Goal: Task Accomplishment & Management: Manage account settings

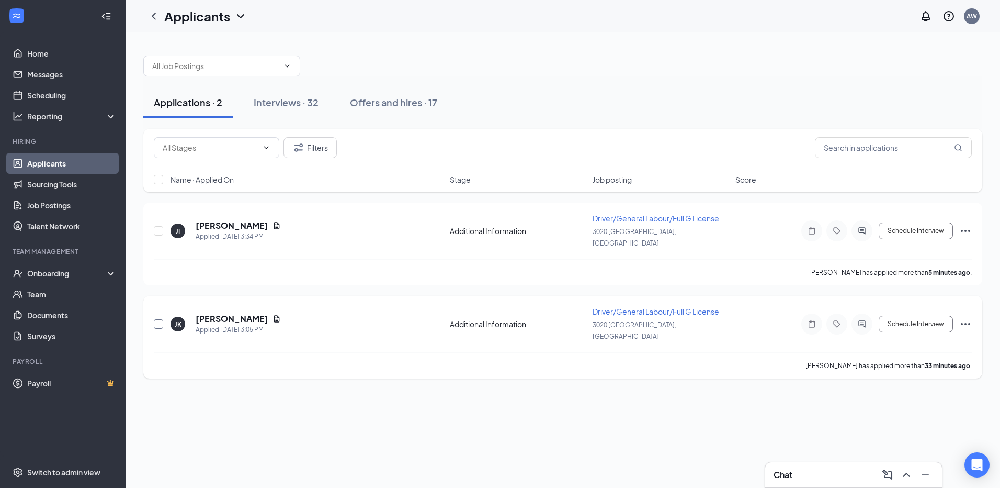
click at [158, 319] on input "checkbox" at bounding box center [158, 323] width 9 height 9
checkbox input "true"
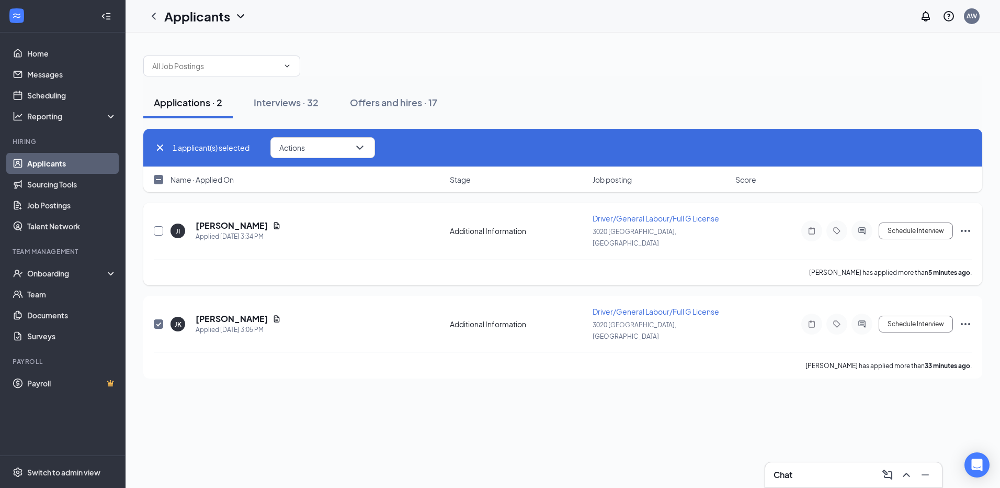
click at [158, 226] on input "checkbox" at bounding box center [158, 230] width 9 height 9
checkbox input "true"
click at [299, 145] on span "Actions" at bounding box center [292, 147] width 26 height 7
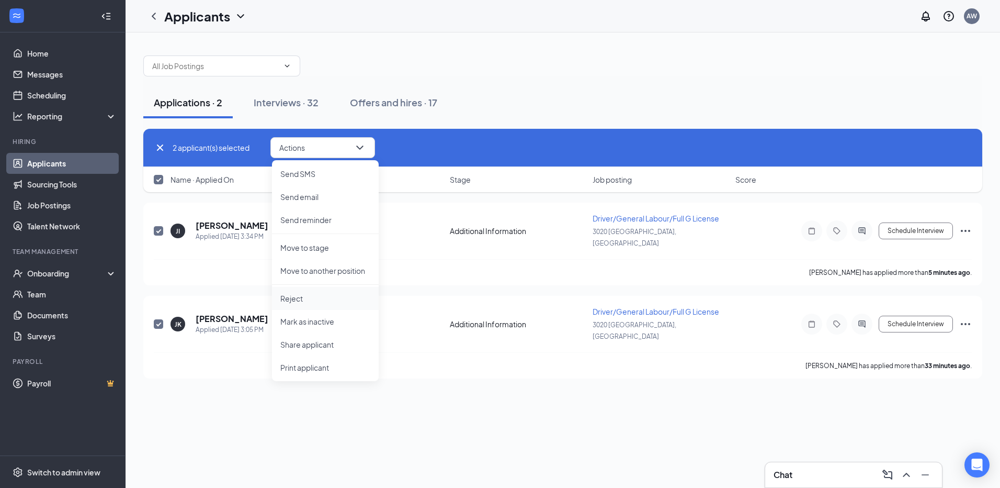
click at [317, 301] on p "Reject" at bounding box center [325, 298] width 90 height 10
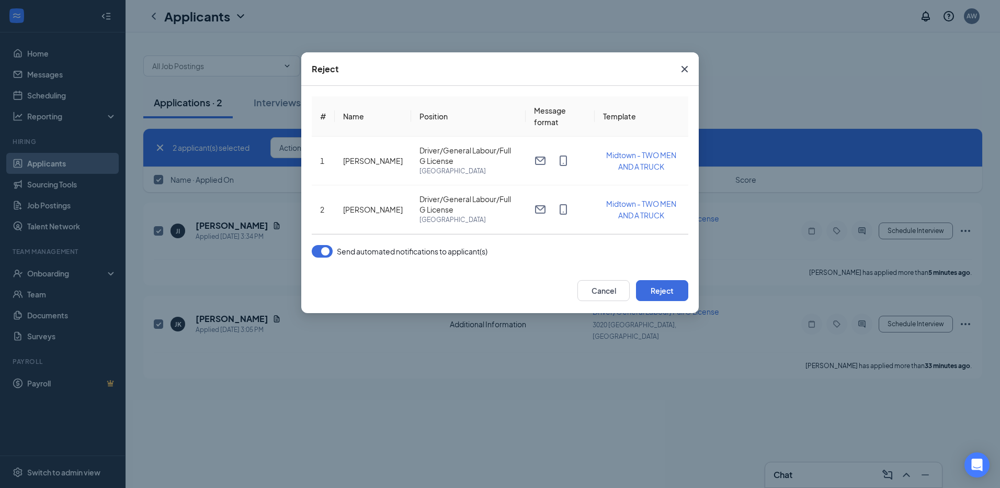
click at [321, 252] on button "button" at bounding box center [322, 251] width 21 height 13
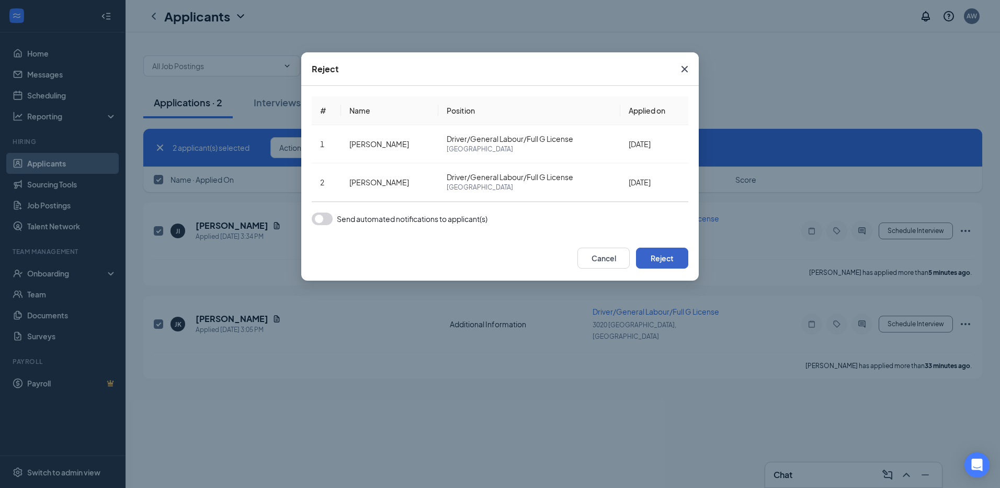
click at [663, 260] on button "Reject" at bounding box center [662, 257] width 52 height 21
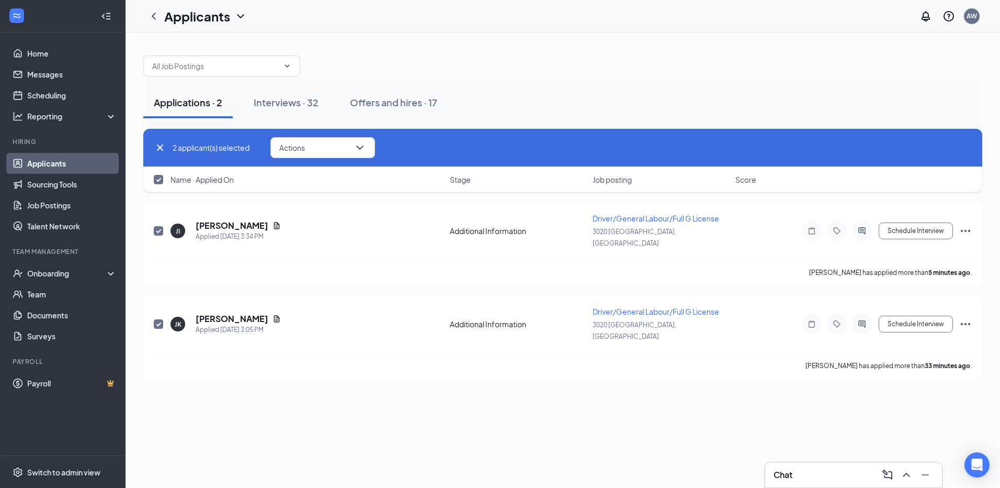
checkbox input "false"
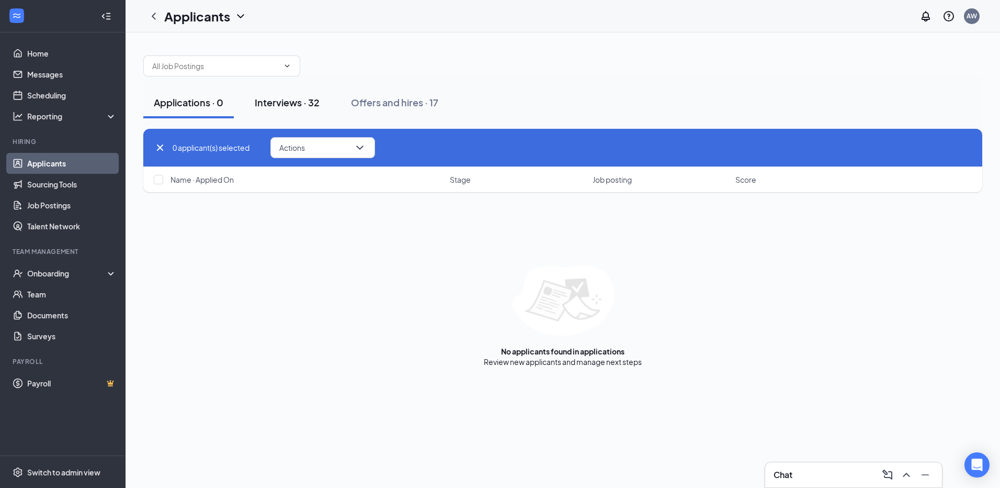
click at [285, 100] on div "Interviews · 32" at bounding box center [287, 102] width 65 height 13
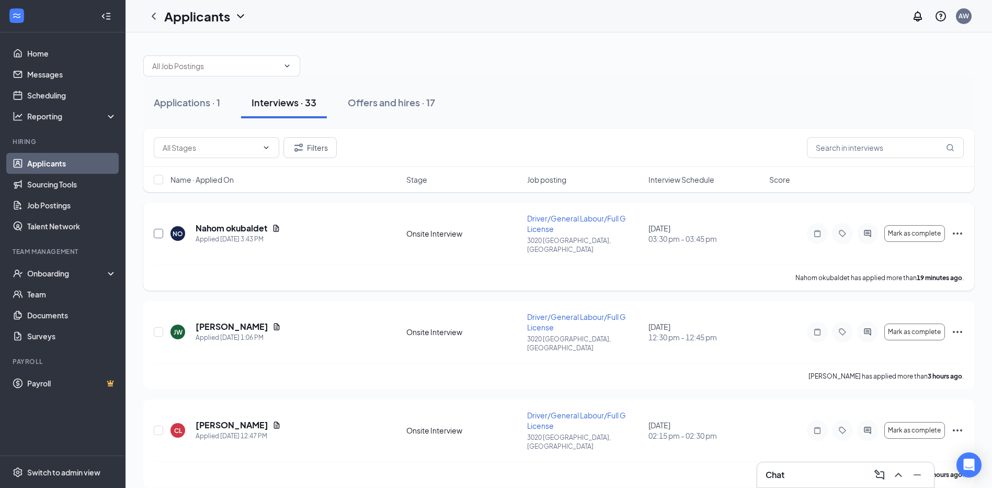
click at [156, 230] on input "checkbox" at bounding box center [158, 233] width 9 height 9
checkbox input "true"
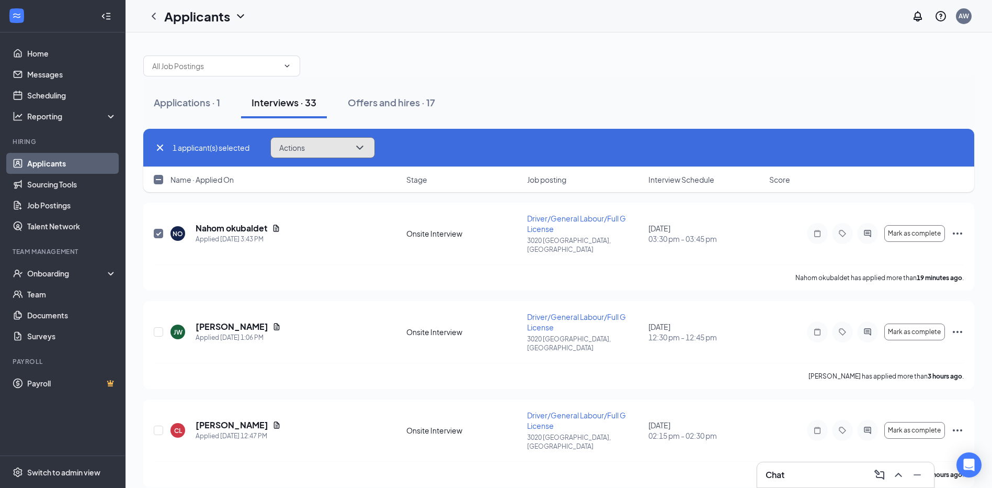
click at [304, 148] on span "Actions" at bounding box center [292, 147] width 26 height 7
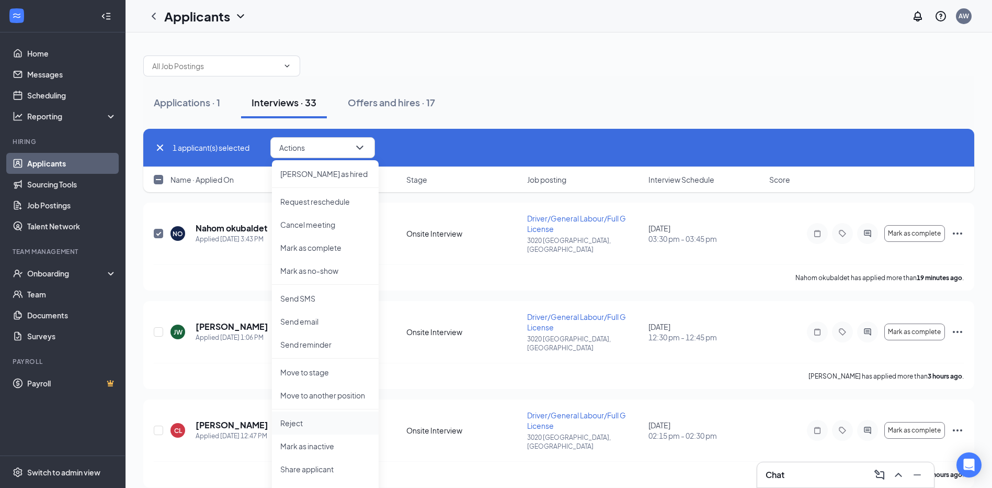
click at [311, 422] on p "Reject" at bounding box center [325, 423] width 90 height 10
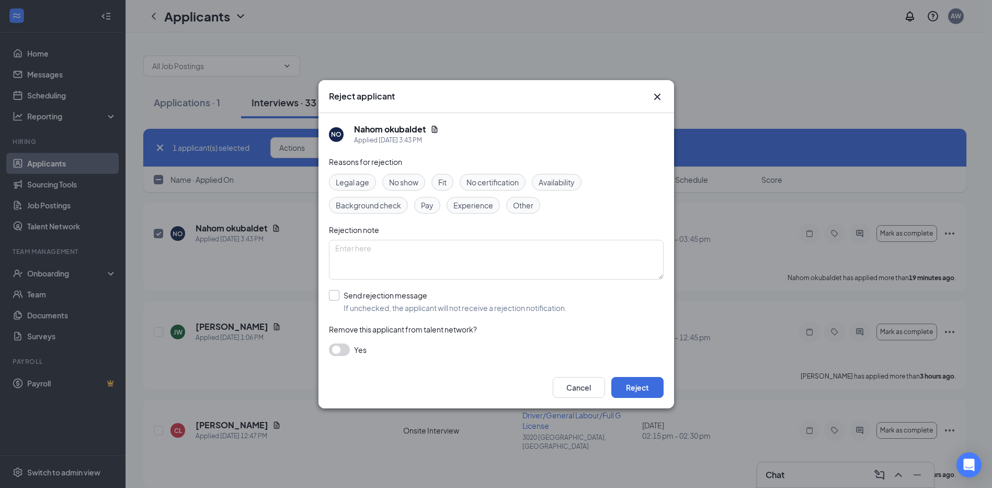
click at [336, 298] on input "Send rejection message If unchecked, the applicant will not receive a rejection…" at bounding box center [448, 301] width 238 height 23
checkbox input "true"
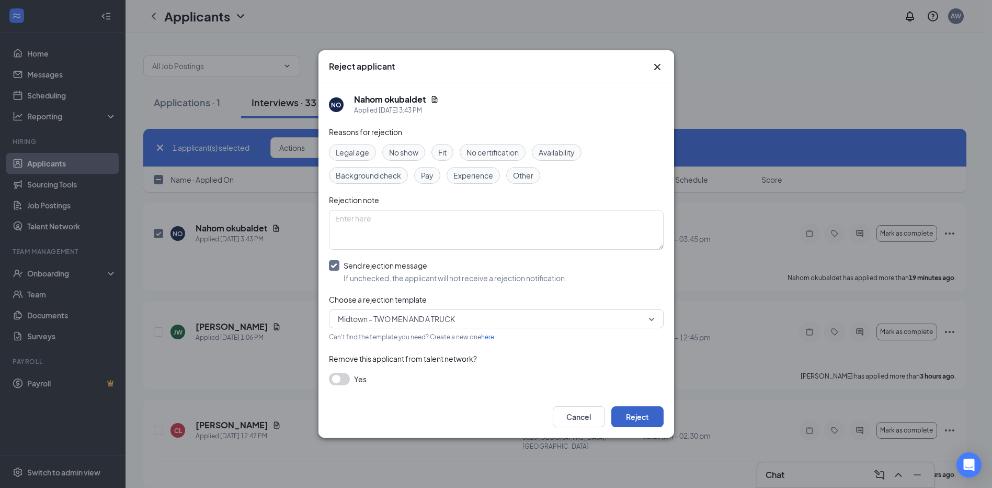
click at [627, 416] on button "Reject" at bounding box center [638, 416] width 52 height 21
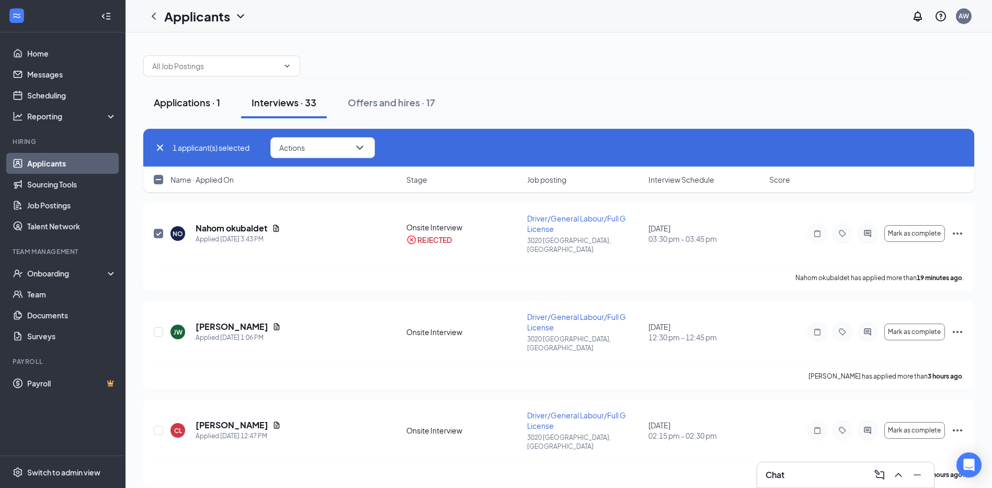
click at [189, 98] on div "Applications · 1" at bounding box center [187, 102] width 66 height 13
